Goal: Transaction & Acquisition: Book appointment/travel/reservation

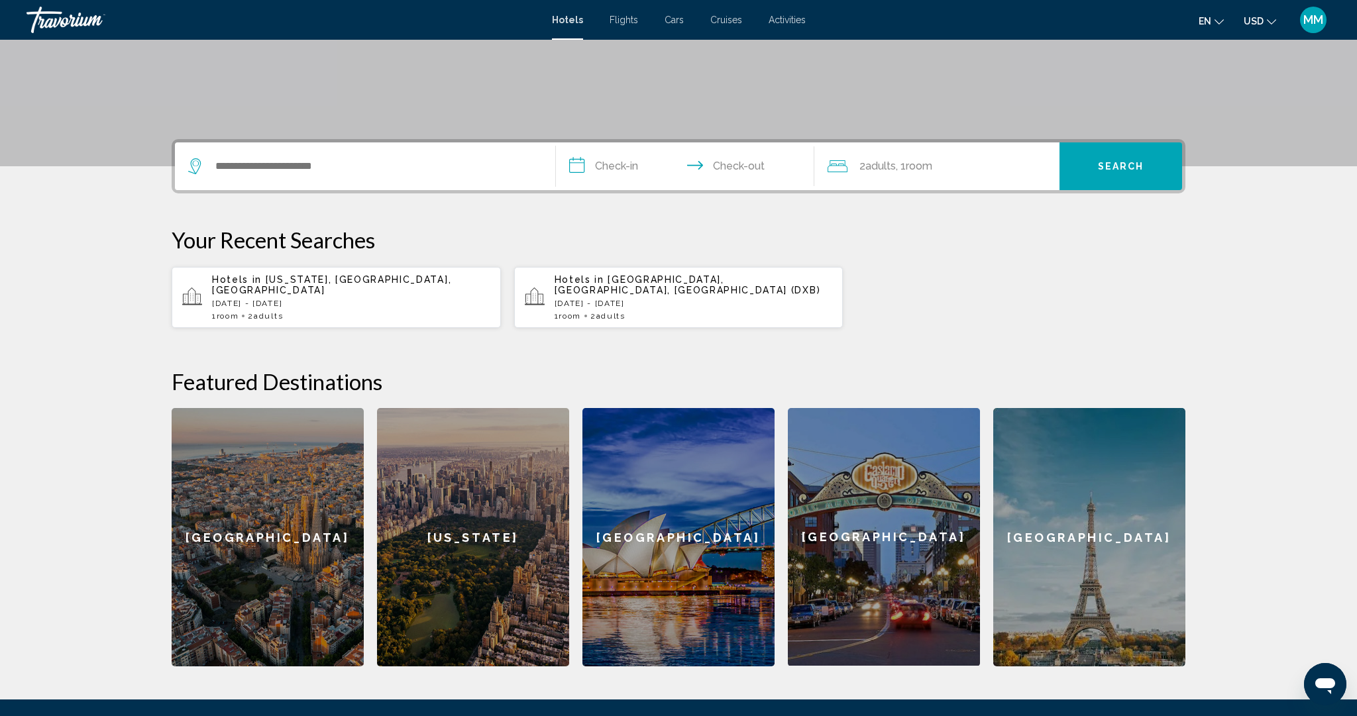
scroll to position [233, 0]
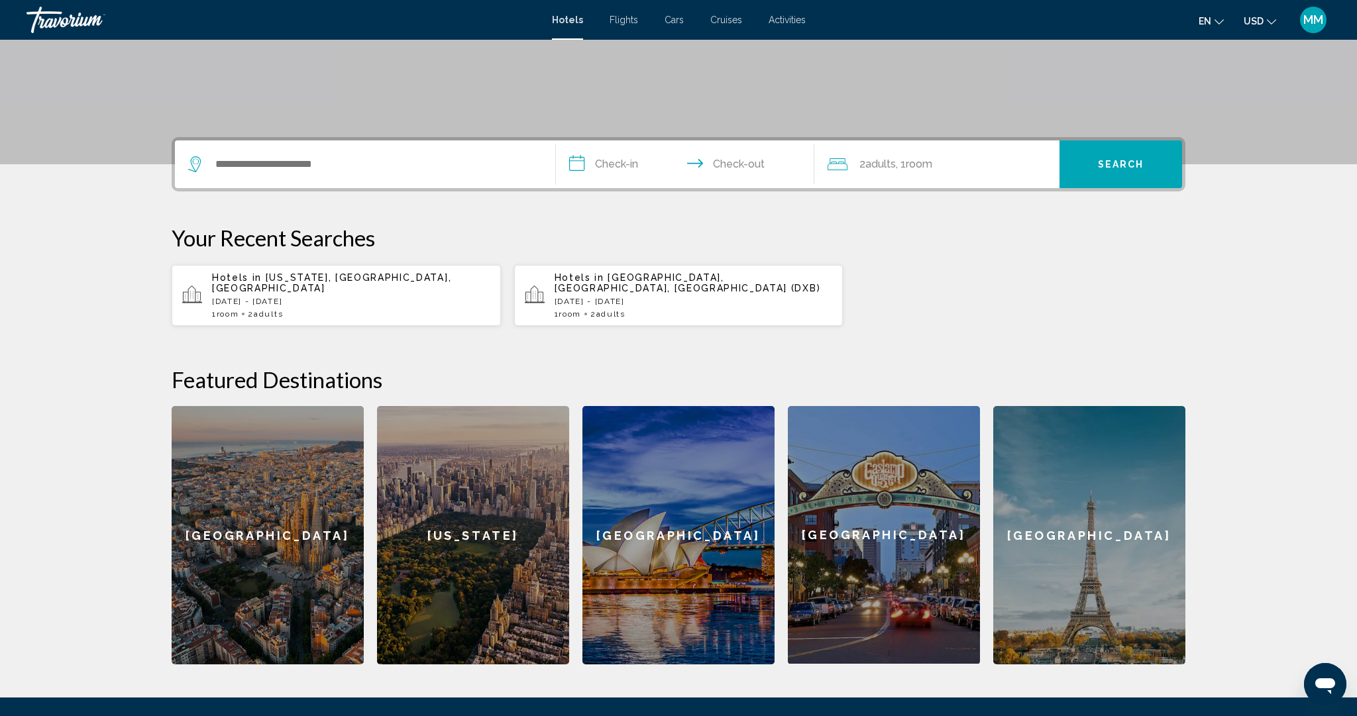
click at [320, 297] on p "[DATE] - [DATE]" at bounding box center [351, 301] width 278 height 9
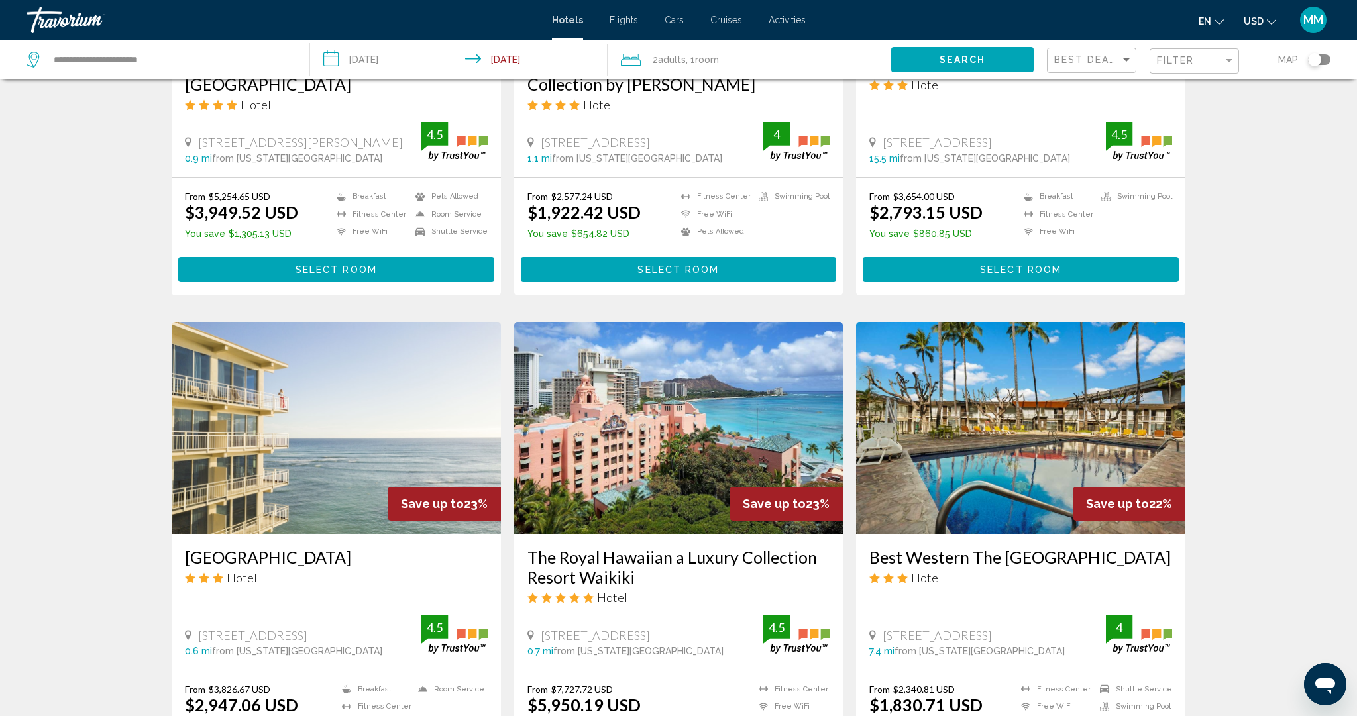
scroll to position [869, 0]
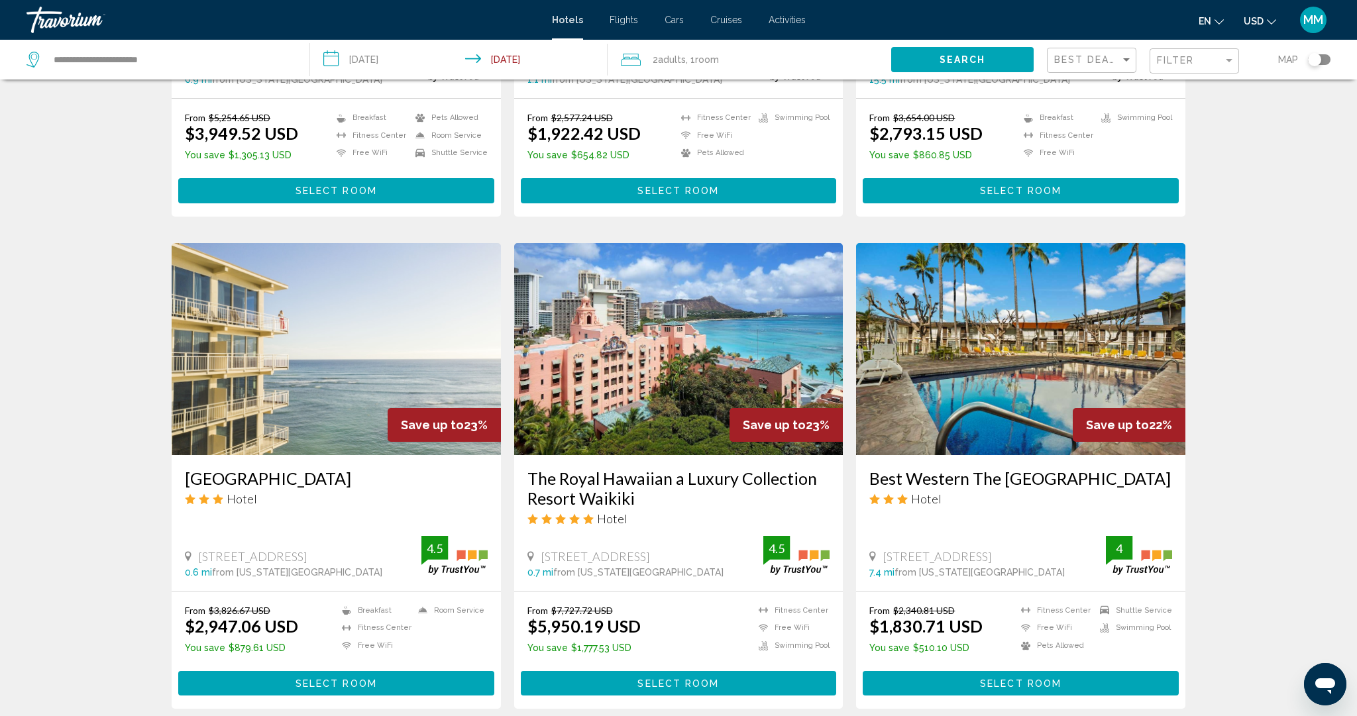
click at [1028, 679] on span "Select Room" at bounding box center [1021, 684] width 82 height 11
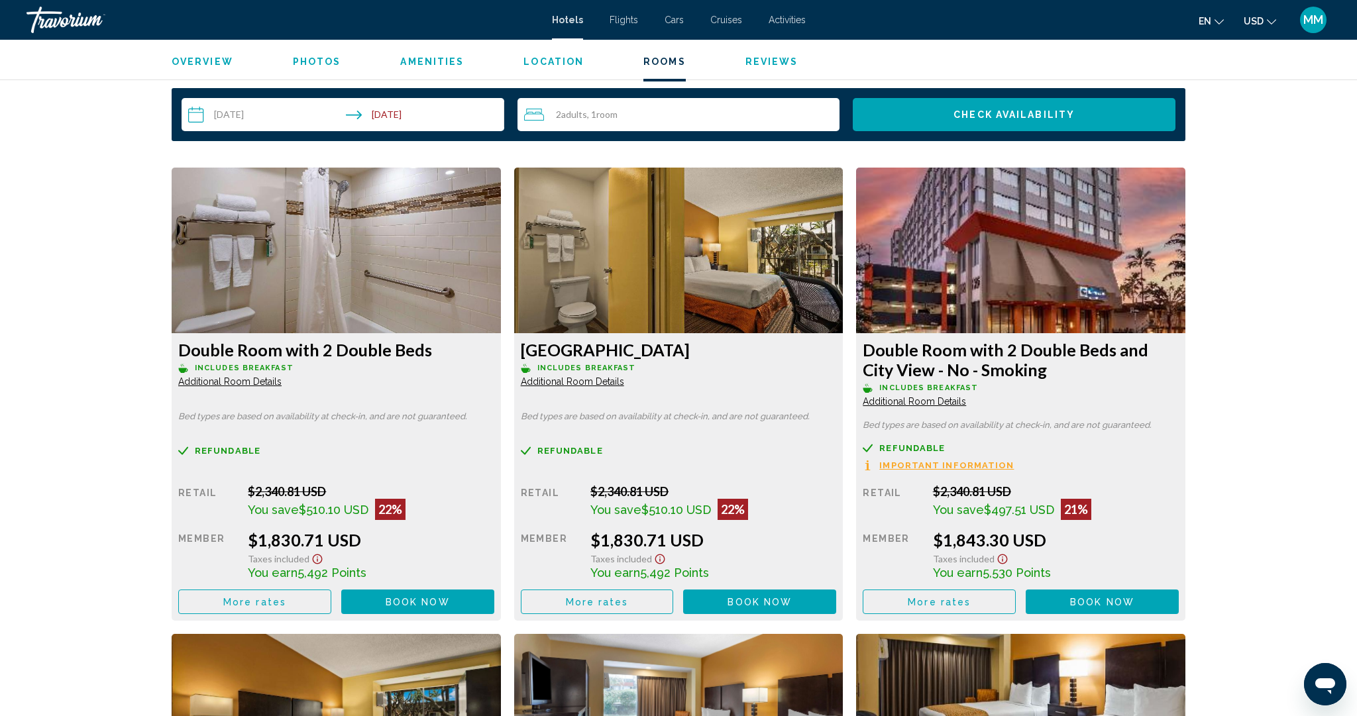
scroll to position [1703, 0]
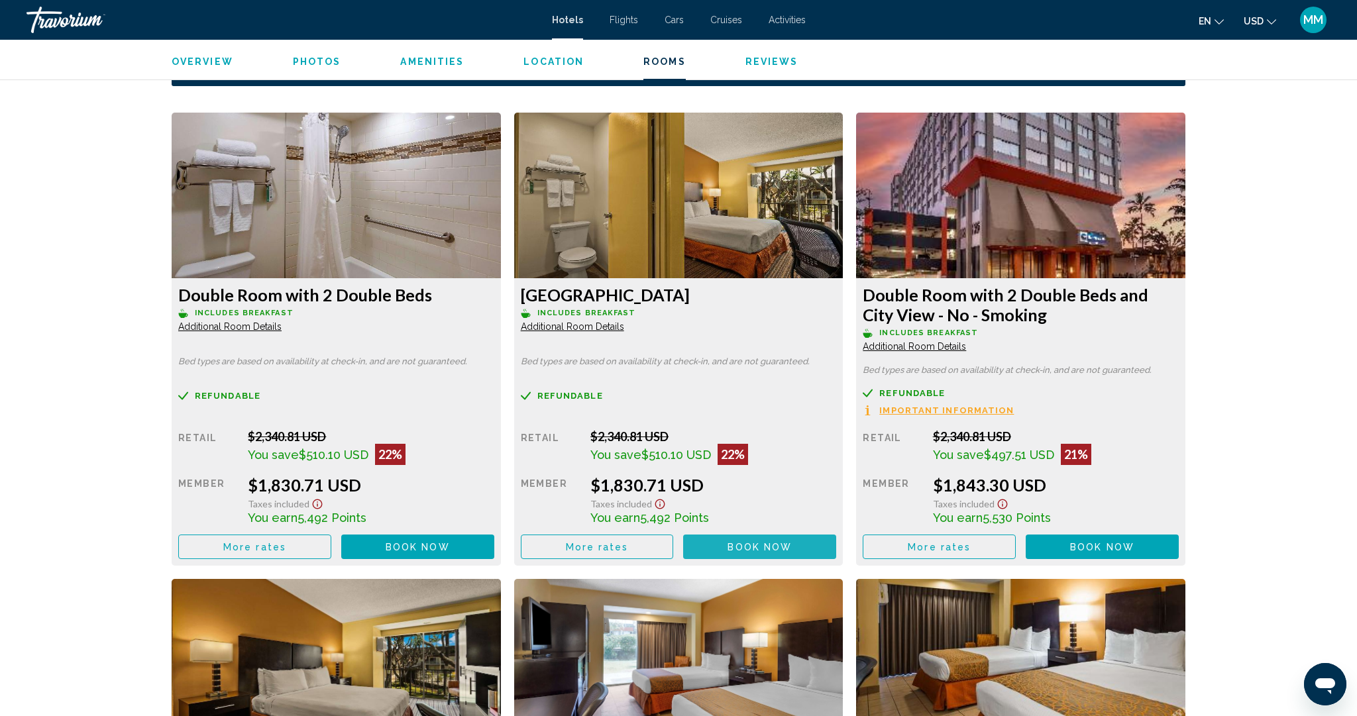
click at [742, 547] on span "Book now" at bounding box center [760, 547] width 64 height 11
